Goal: Task Accomplishment & Management: Manage account settings

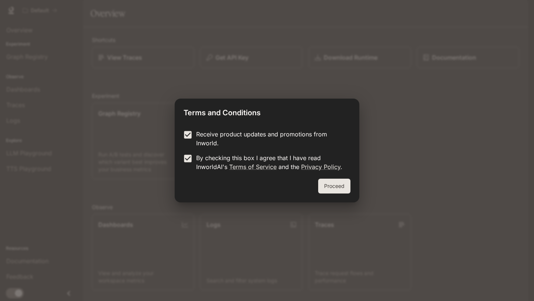
click at [328, 186] on button "Proceed" at bounding box center [334, 186] width 32 height 15
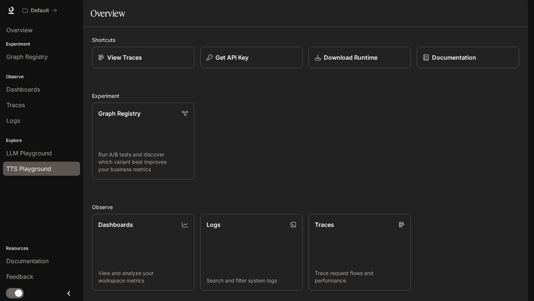
click at [48, 170] on span "TTS Playground" at bounding box center [28, 168] width 45 height 9
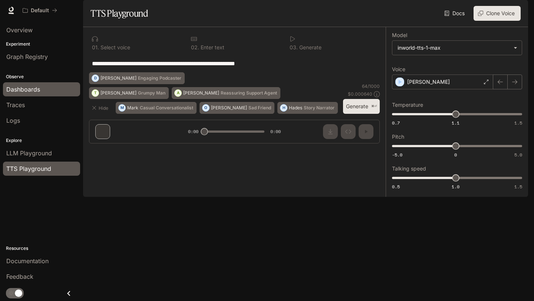
click at [34, 90] on span "Dashboards" at bounding box center [23, 89] width 34 height 9
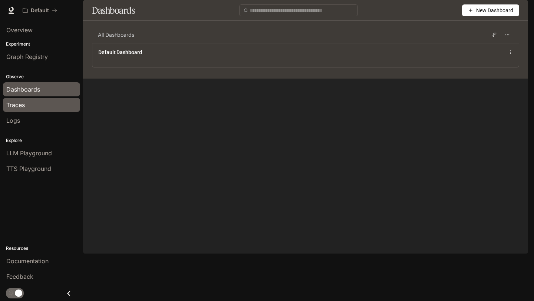
click at [23, 109] on span "Traces" at bounding box center [15, 105] width 19 height 9
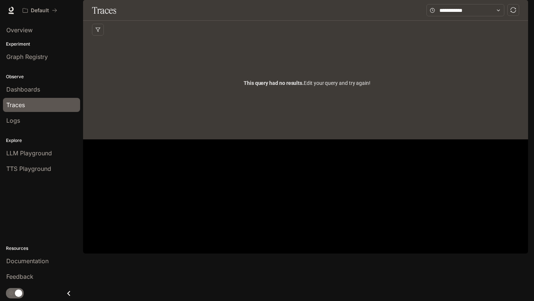
click at [521, 13] on img "button" at bounding box center [518, 10] width 10 height 10
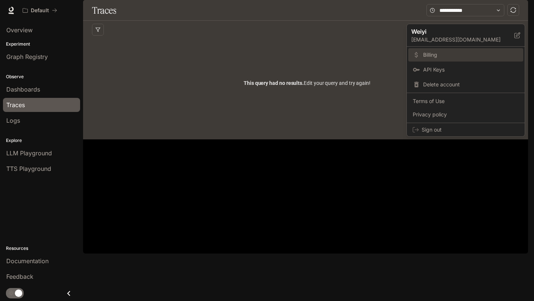
click at [427, 53] on span "Billing" at bounding box center [471, 54] width 96 height 7
